Goal: Task Accomplishment & Management: Manage account settings

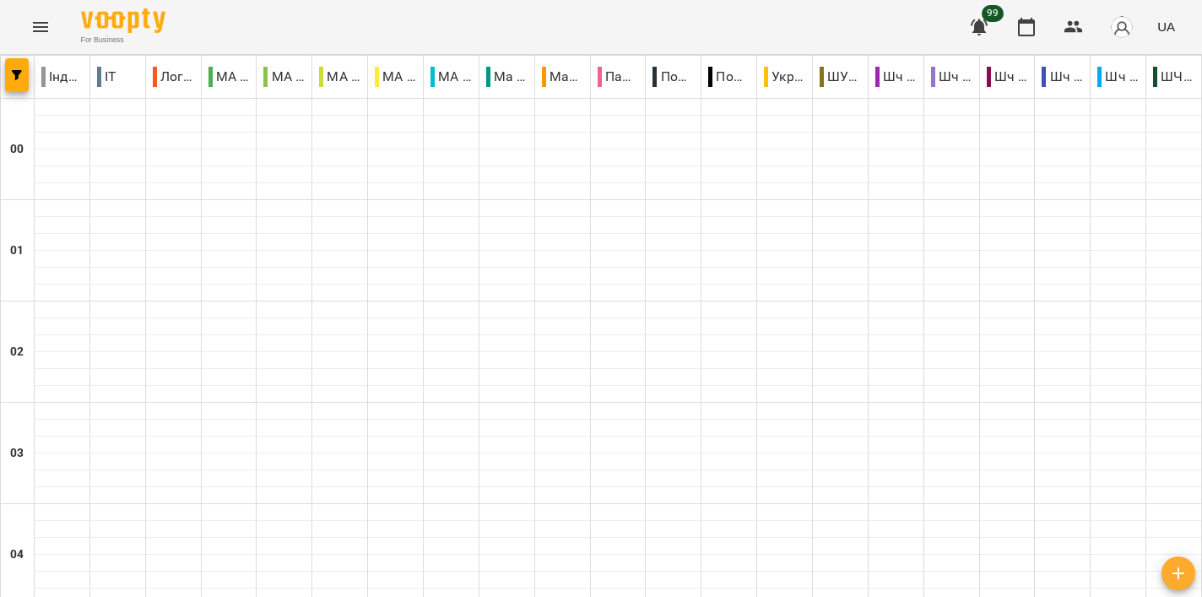
scroll to position [1423, 0]
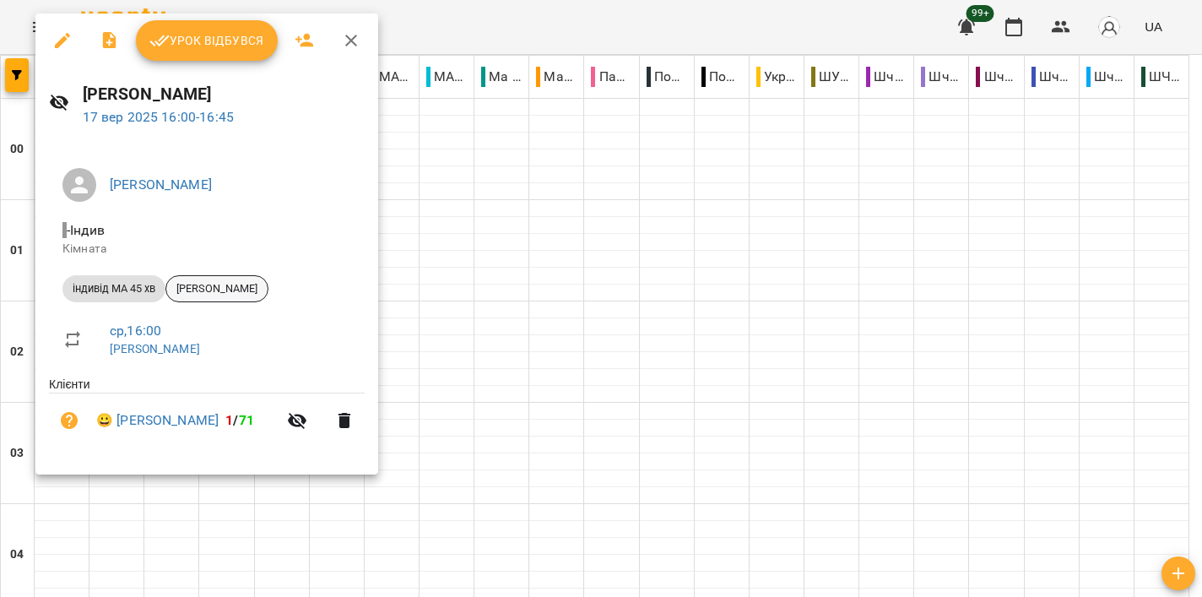
click at [227, 289] on span "[PERSON_NAME]" at bounding box center [216, 288] width 101 height 15
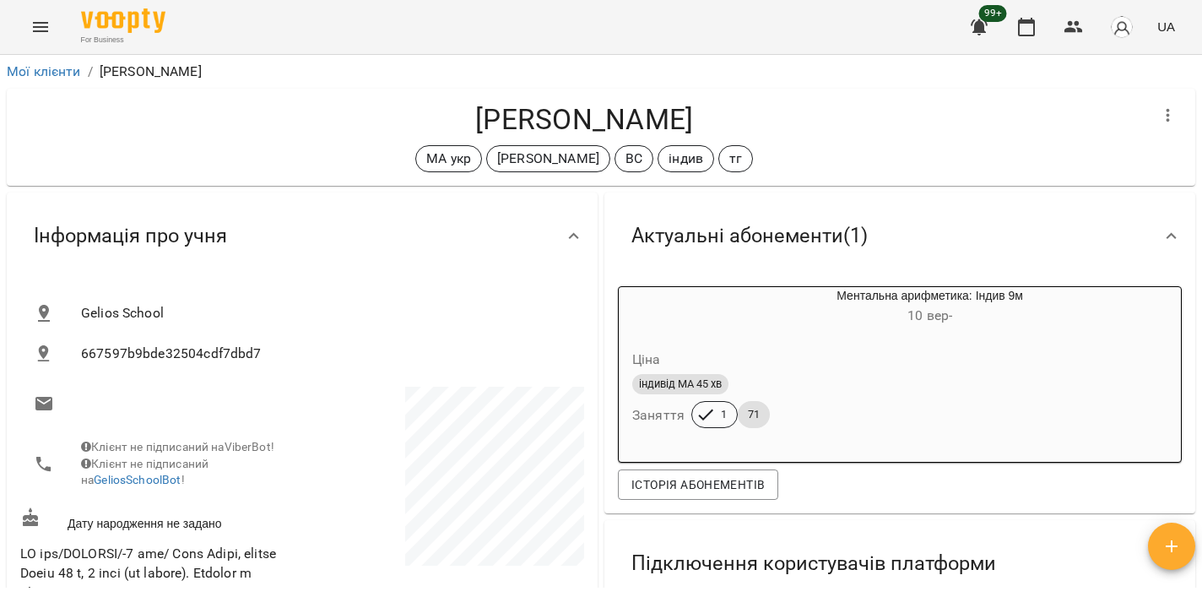
click at [46, 25] on icon "Menu" at bounding box center [40, 27] width 20 height 20
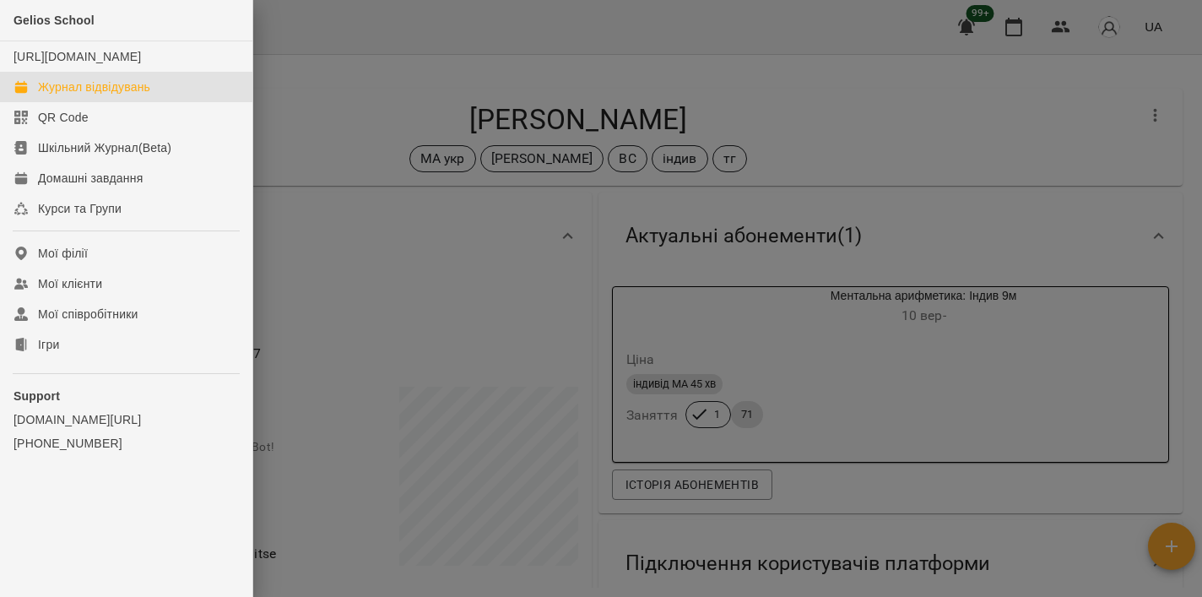
click at [77, 95] on div "Журнал відвідувань" at bounding box center [94, 86] width 112 height 17
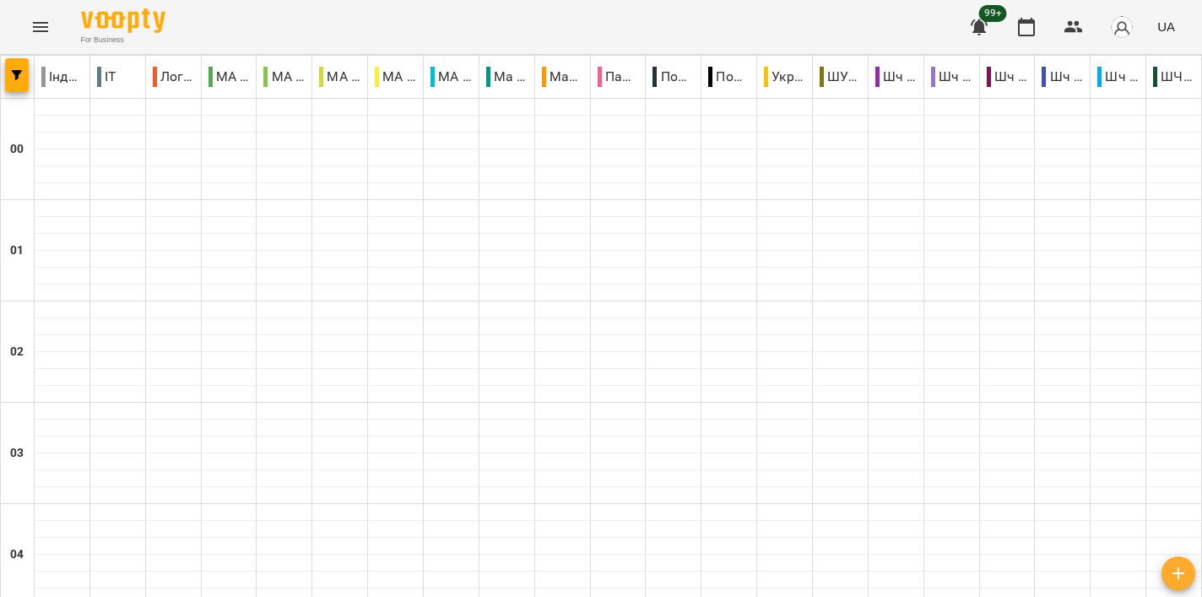
scroll to position [1611, 0]
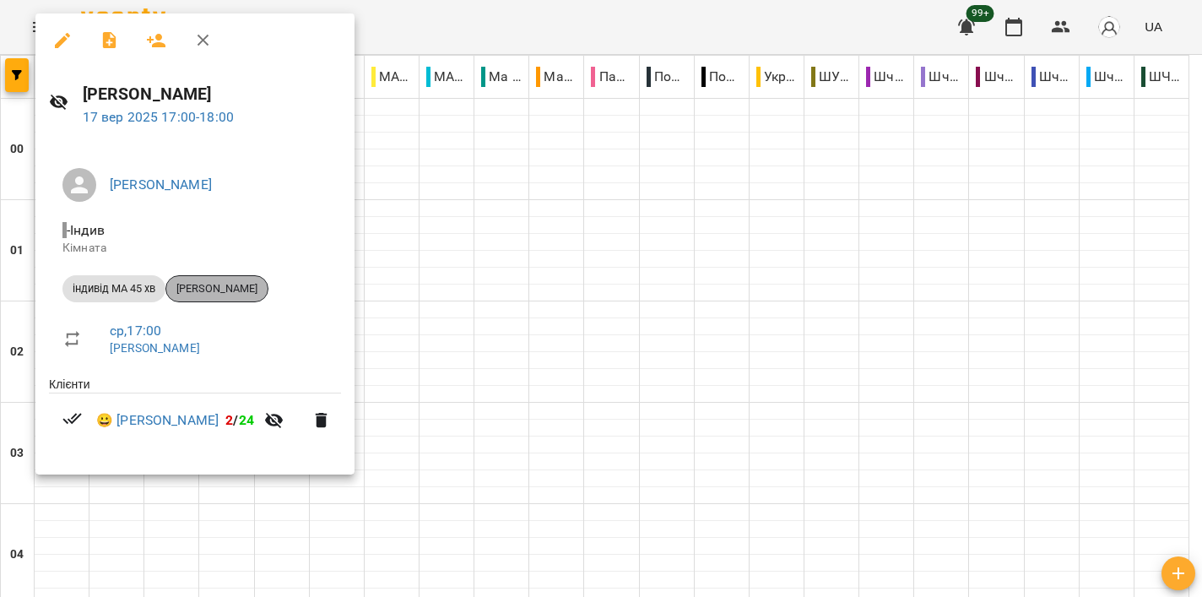
click at [267, 289] on span "Волосюк Даніель" at bounding box center [216, 288] width 101 height 15
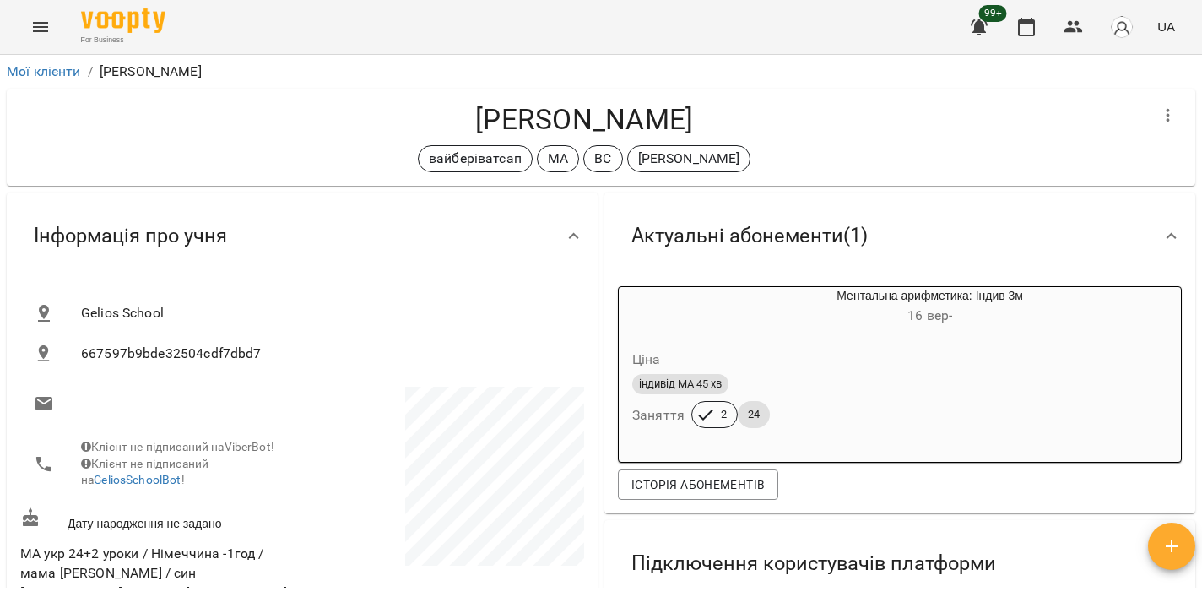
click at [52, 30] on button "Menu" at bounding box center [40, 27] width 41 height 41
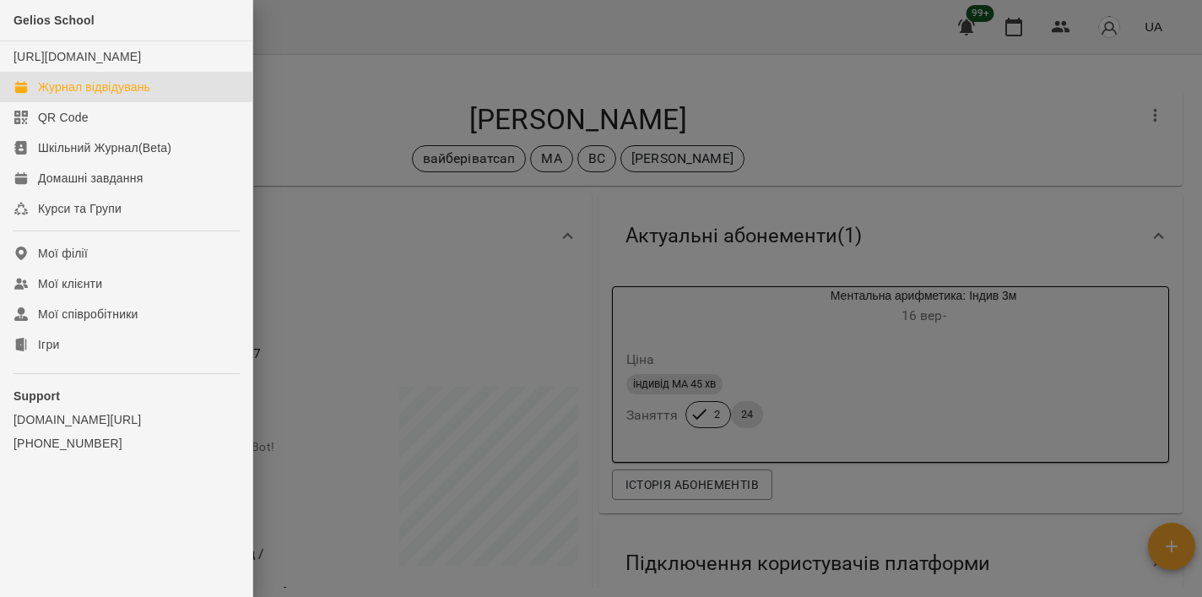
click at [90, 95] on div "Журнал відвідувань" at bounding box center [94, 86] width 112 height 17
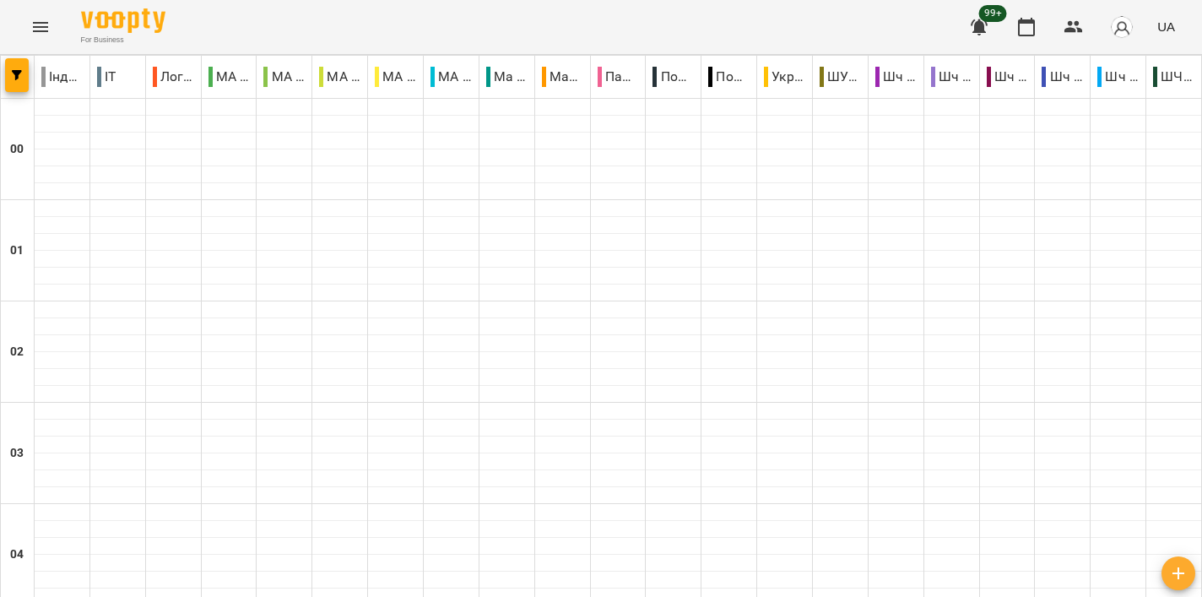
scroll to position [1654, 0]
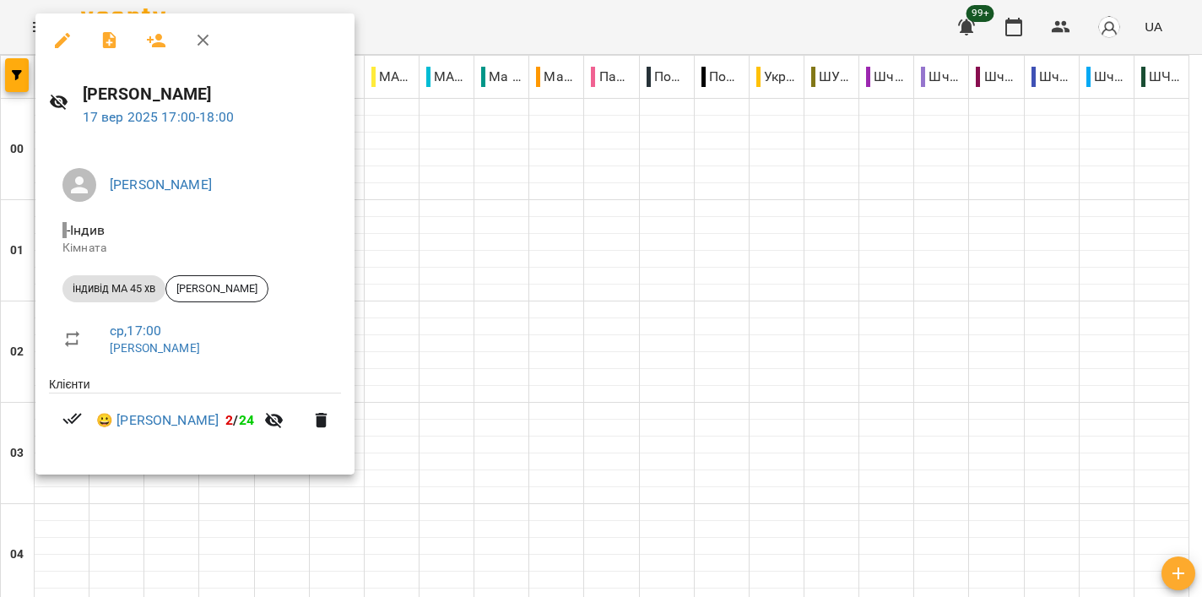
click at [709, 233] on div at bounding box center [601, 298] width 1202 height 597
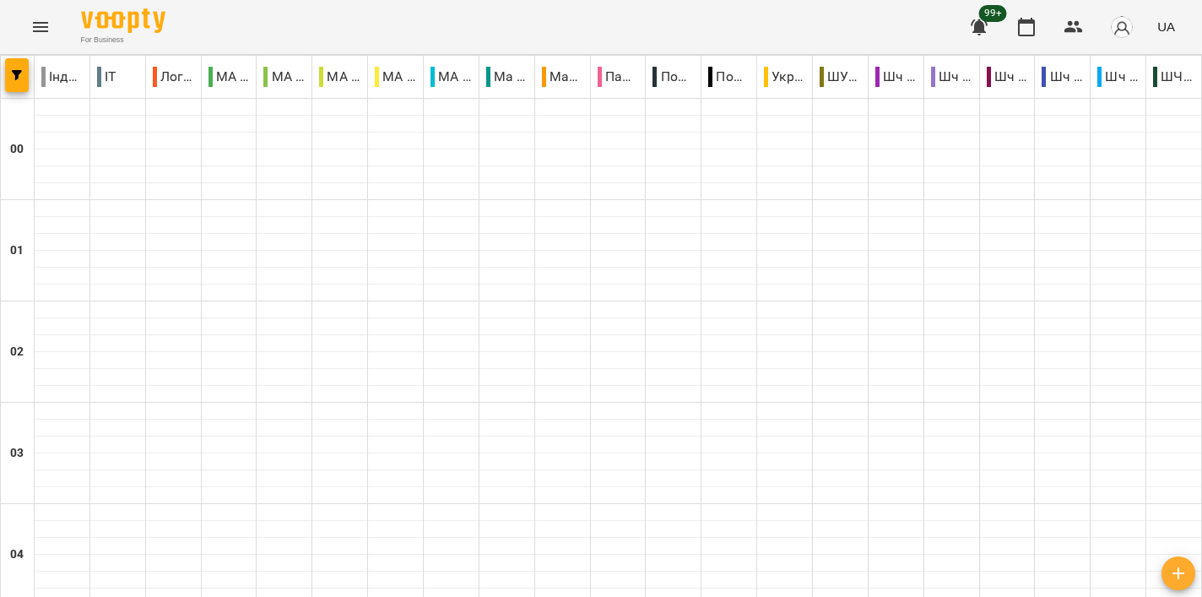
scroll to position [2025, 0]
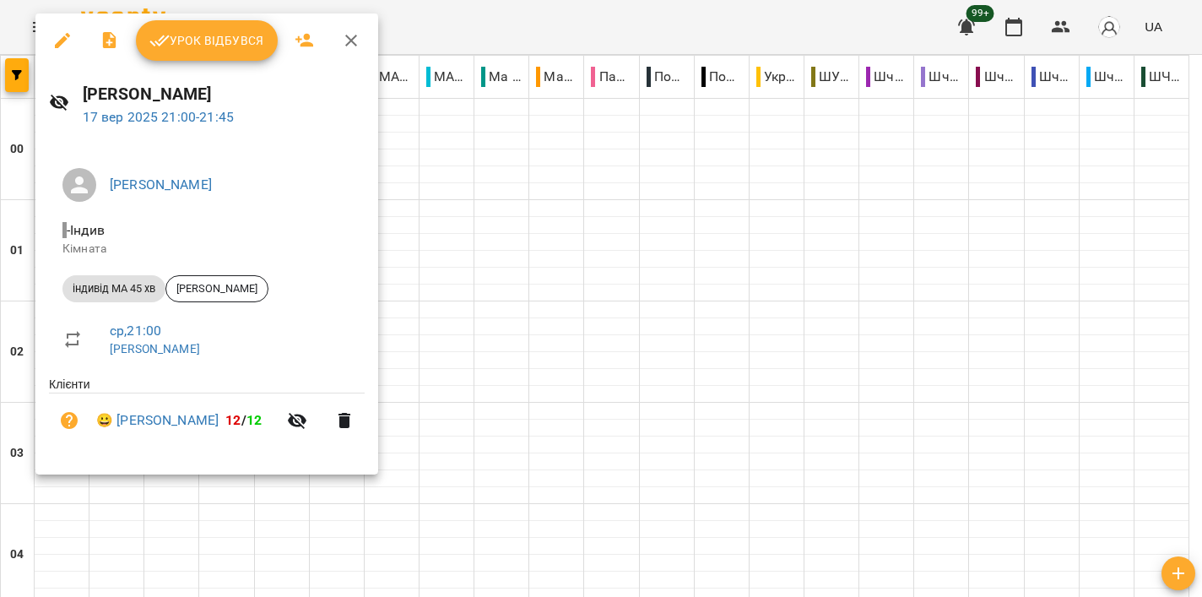
click at [580, 257] on div at bounding box center [601, 298] width 1202 height 597
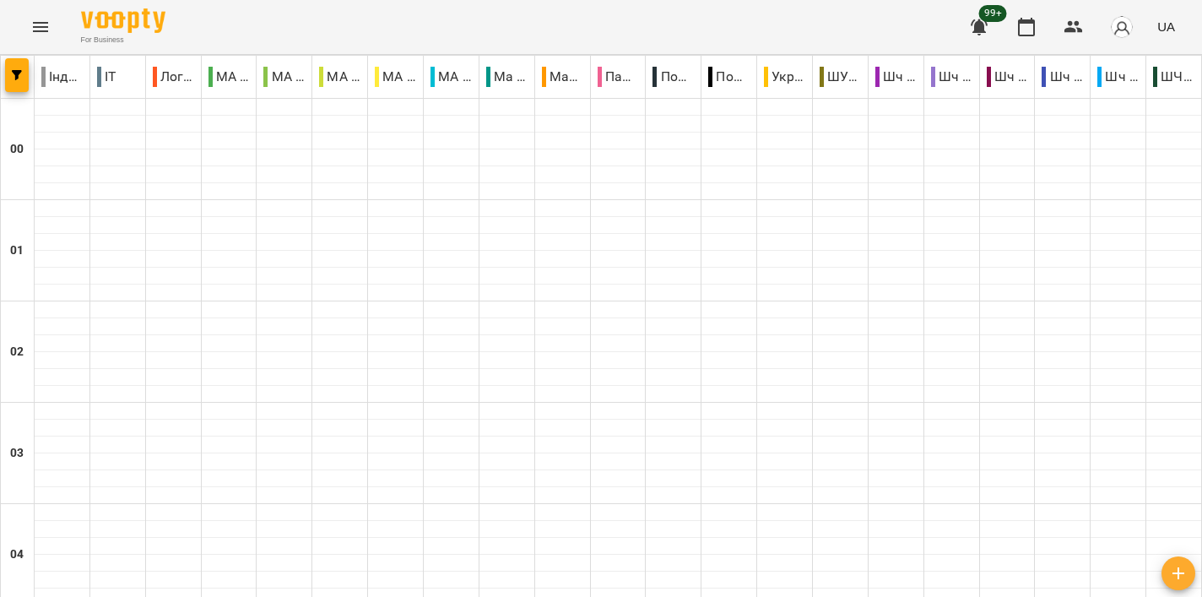
scroll to position [1508, 0]
click at [403, 25] on div "For Business 99+ UA" at bounding box center [601, 27] width 1202 height 54
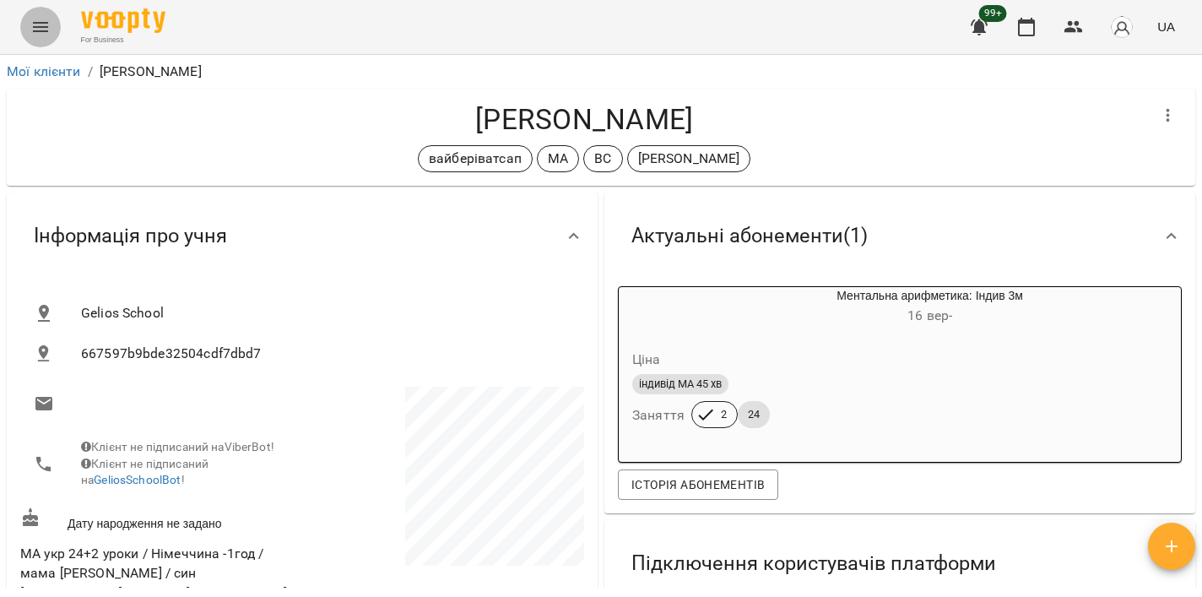
click at [41, 29] on icon "Menu" at bounding box center [40, 27] width 20 height 20
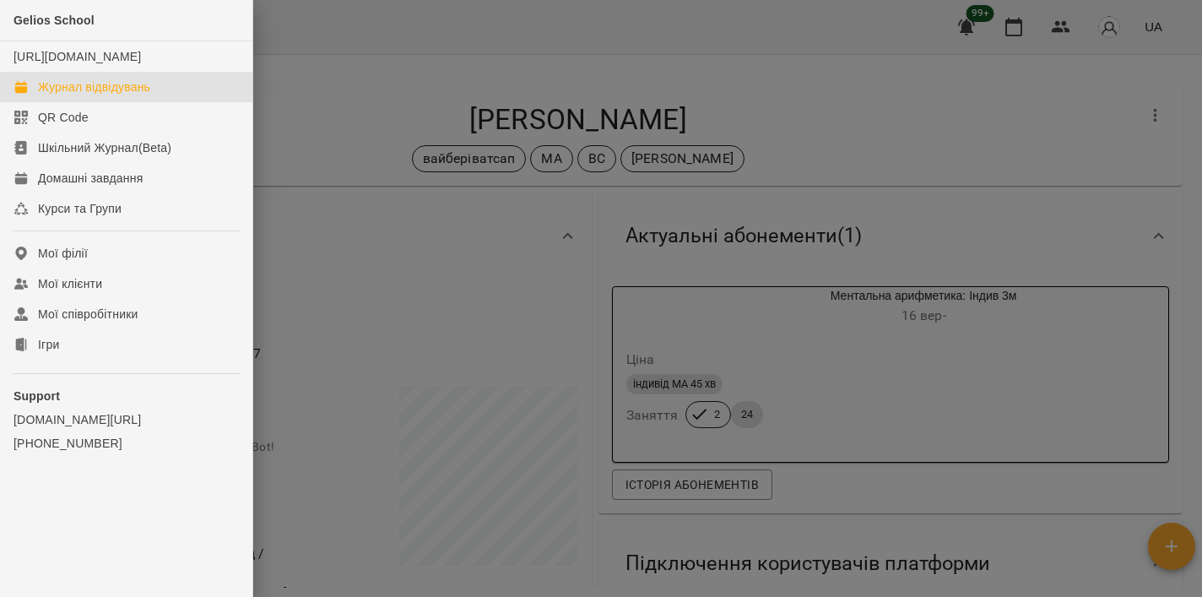
click at [75, 95] on div "Журнал відвідувань" at bounding box center [94, 86] width 112 height 17
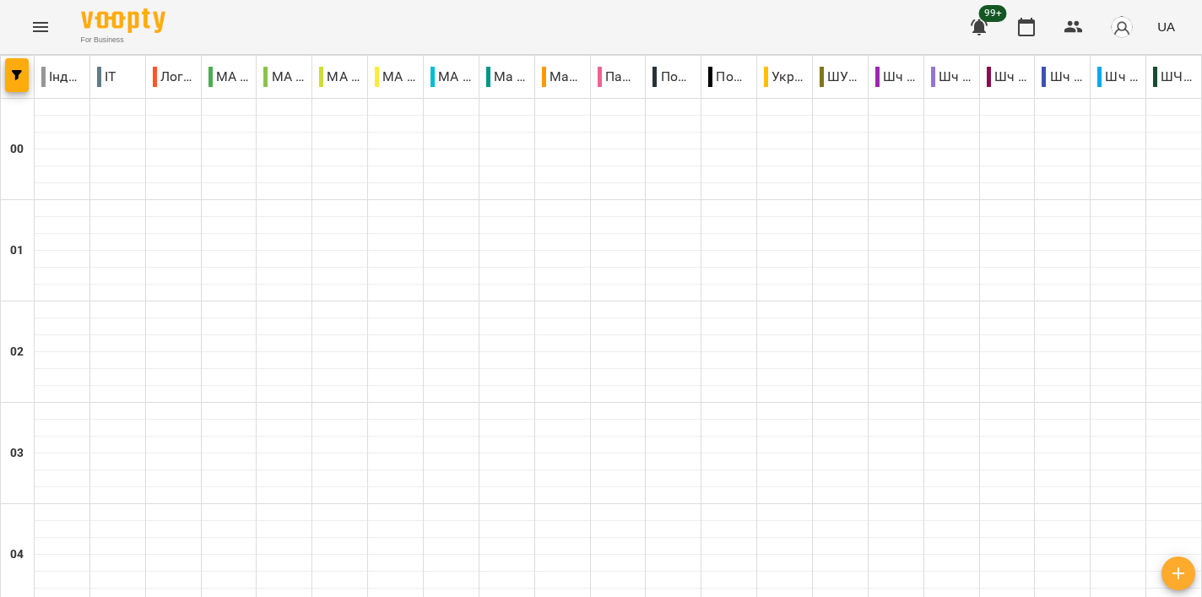
scroll to position [1612, 0]
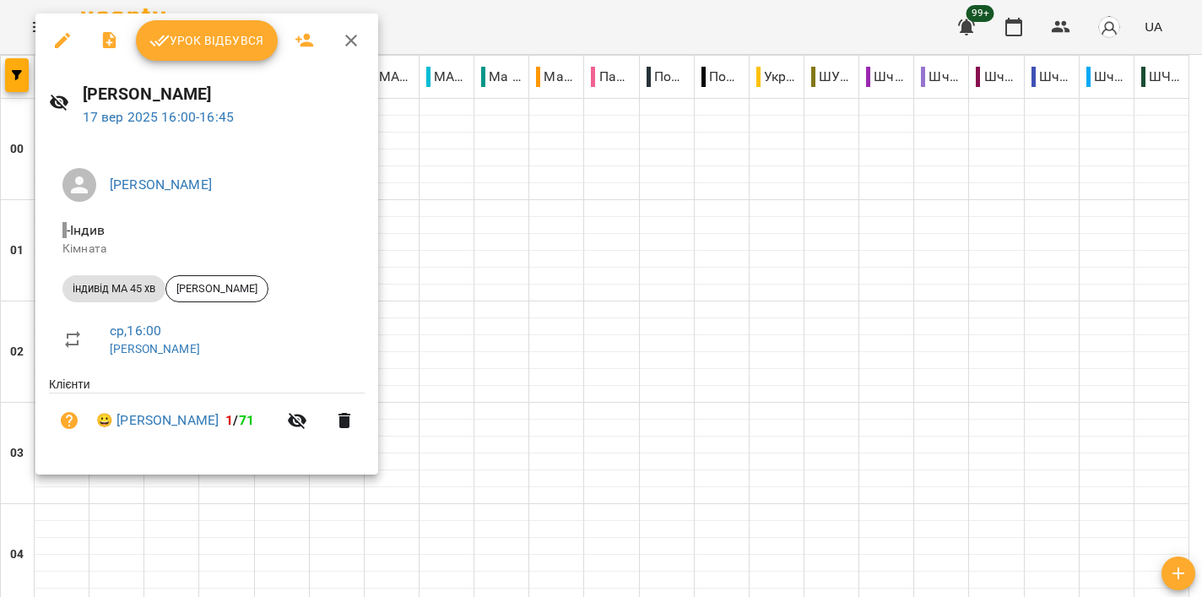
click at [570, 193] on div at bounding box center [601, 298] width 1202 height 597
